Goal: Check status

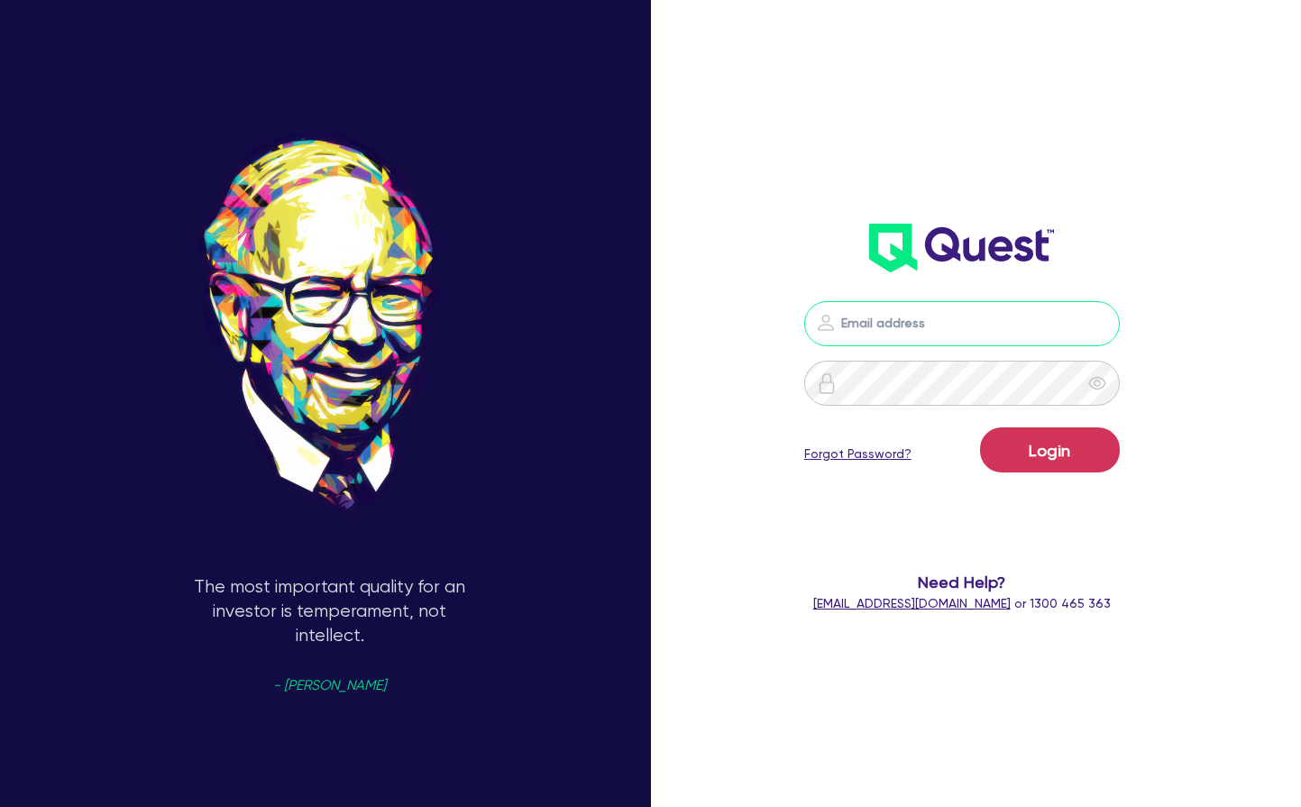
type input "[PERSON_NAME][EMAIL_ADDRESS][PERSON_NAME][DOMAIN_NAME]"
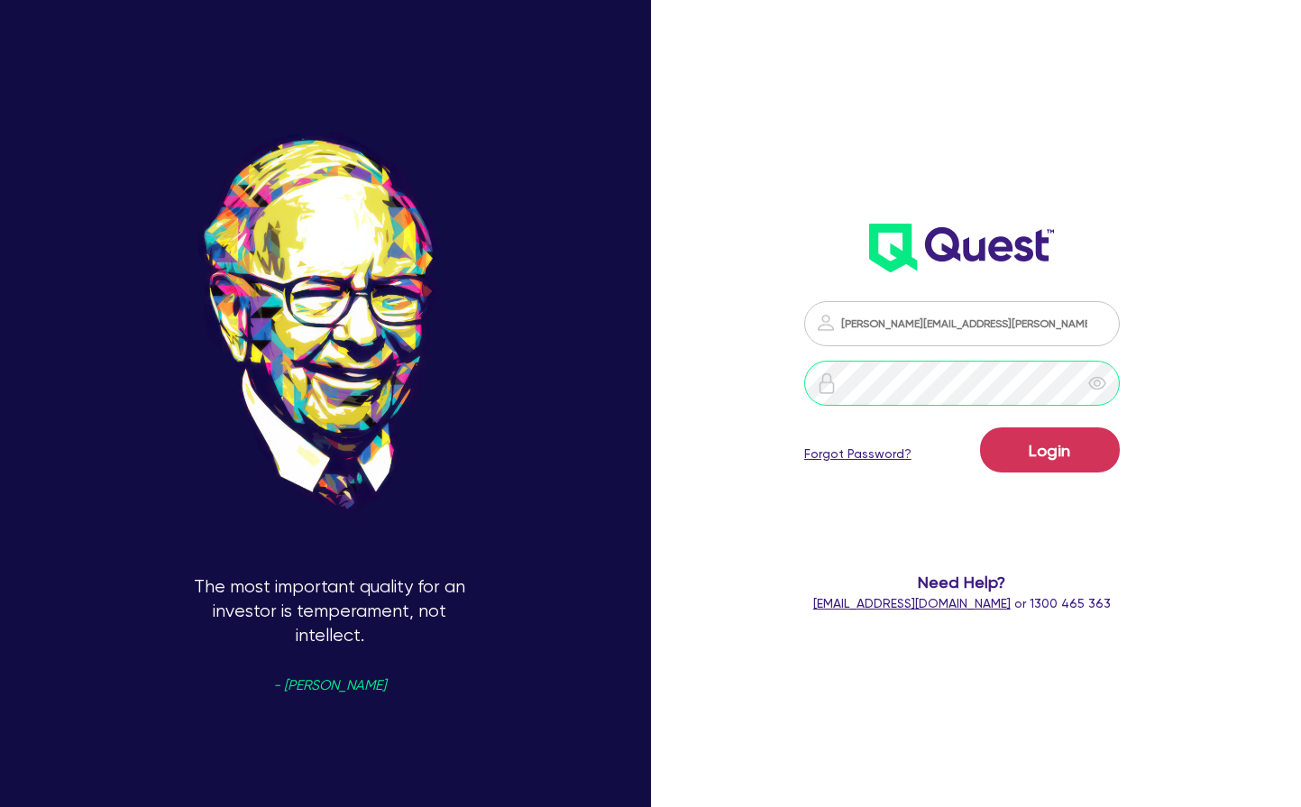
click at [1049, 450] on button "Login" at bounding box center [1050, 449] width 140 height 45
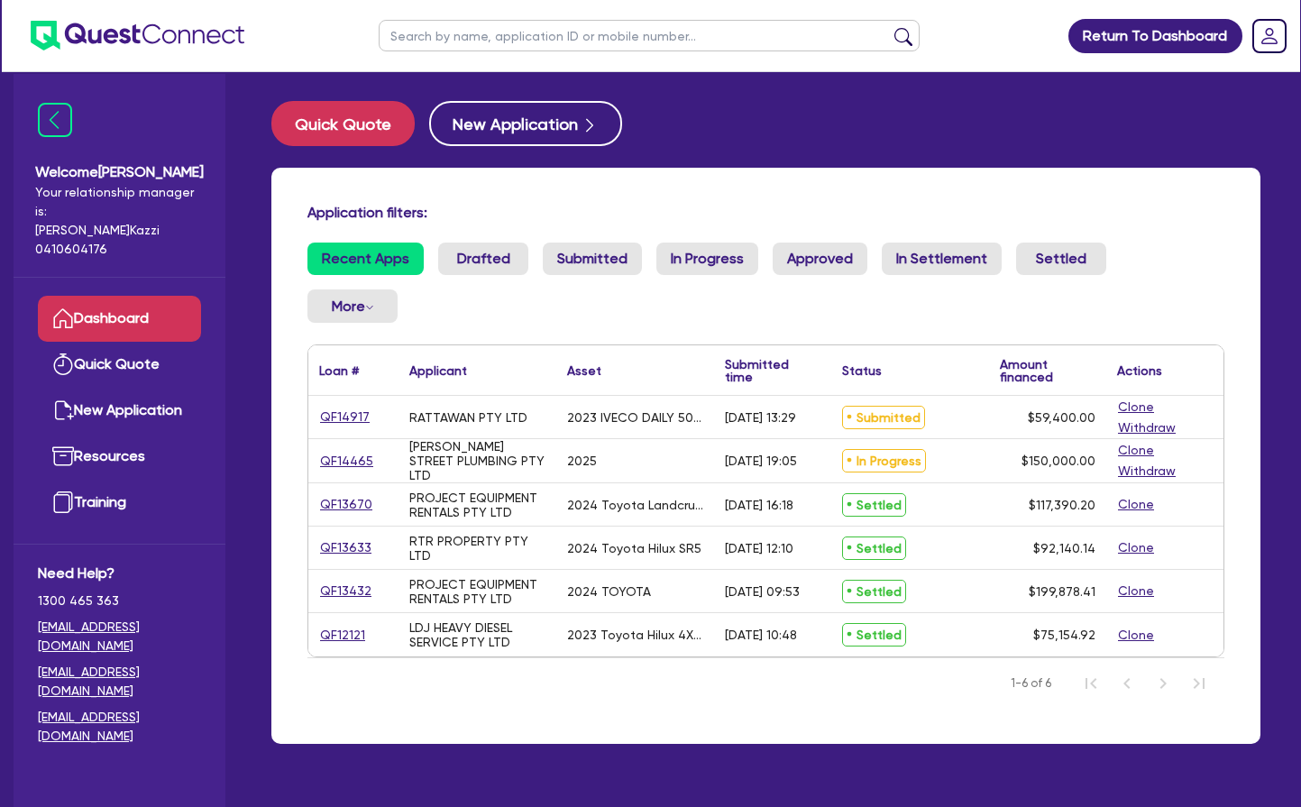
click at [350, 415] on link "QF14917" at bounding box center [344, 417] width 51 height 21
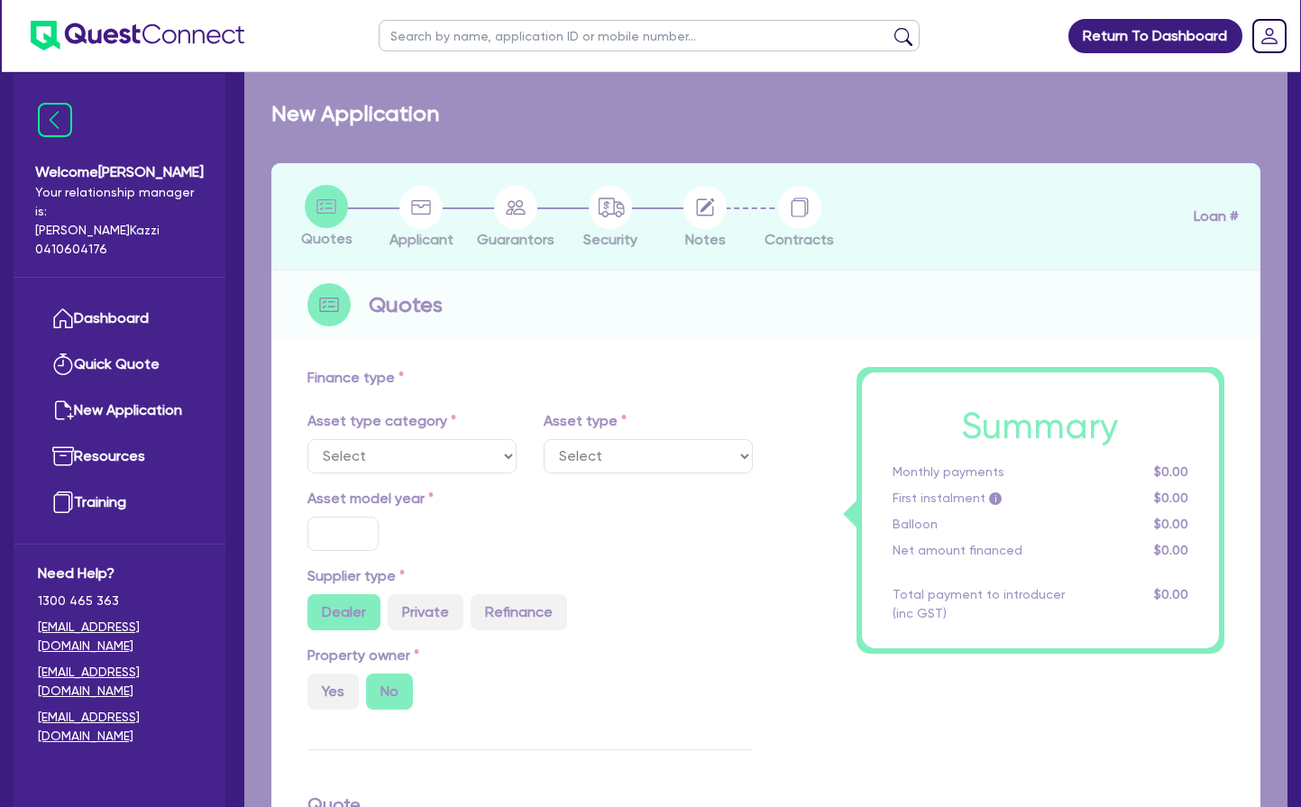
select select "CARS_AND_LIGHT_TRUCKS"
type input "2023"
radio input "false"
radio input "true"
type input "66,000"
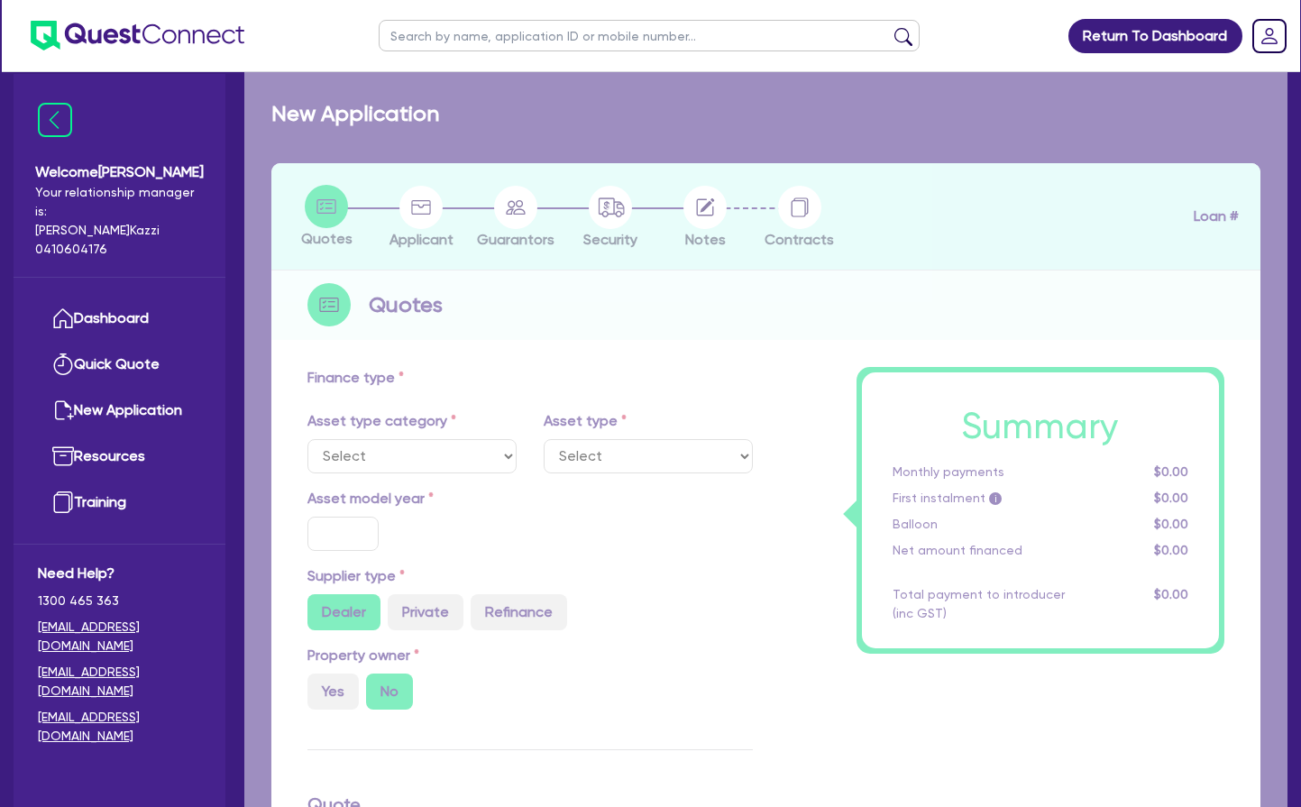
type input "6,600"
type input "4"
type input "2,376"
type input "10.49"
select select "VANS_AND_UTES"
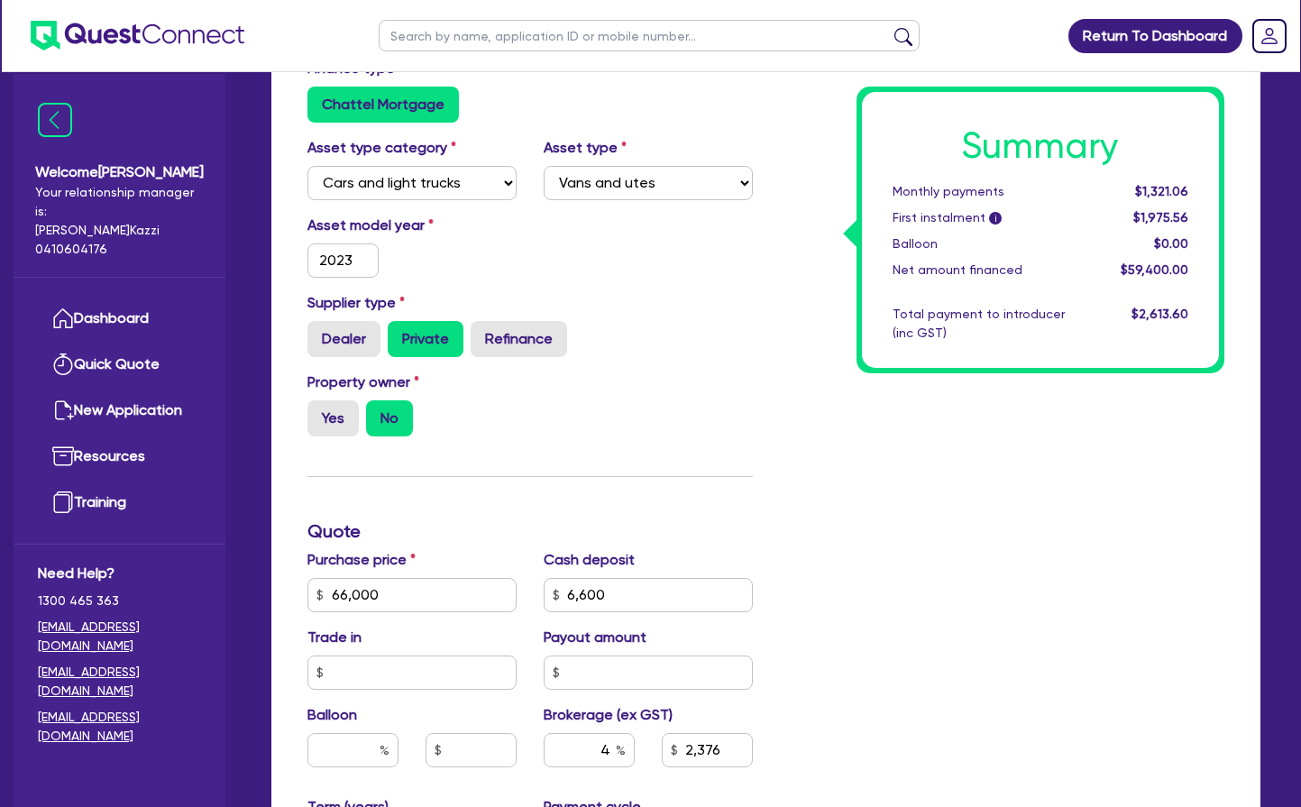
scroll to position [302, 0]
